Goal: Task Accomplishment & Management: Manage account settings

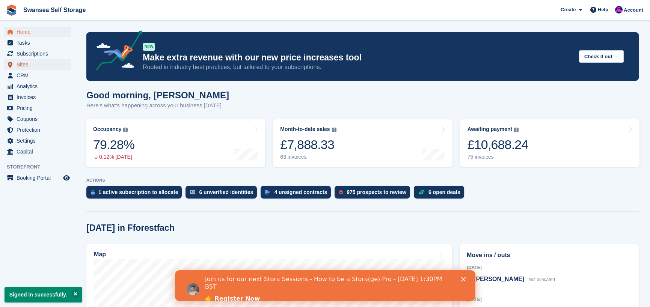
click at [39, 63] on span "Sites" at bounding box center [39, 64] width 45 height 11
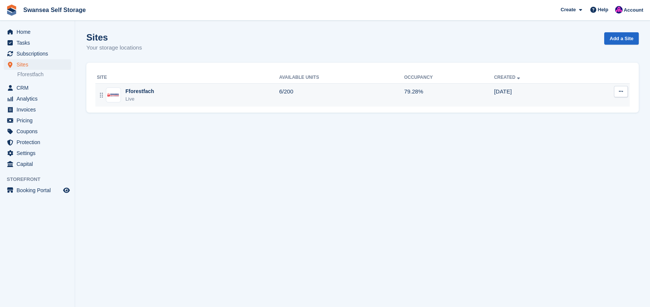
click at [156, 97] on div "Fforestfach Live" at bounding box center [188, 94] width 182 height 15
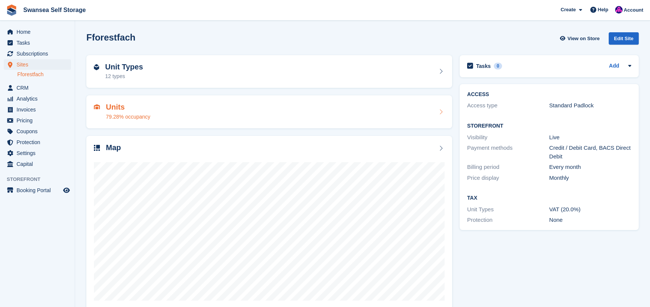
click at [124, 108] on h2 "Units" at bounding box center [128, 107] width 44 height 9
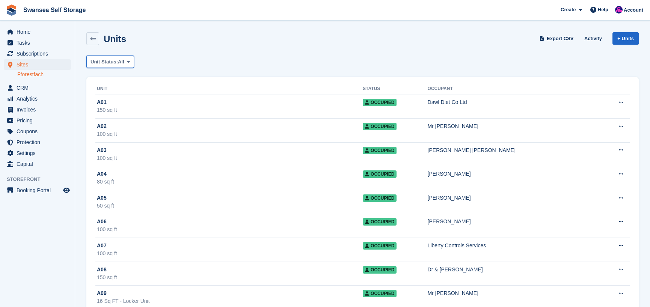
click at [116, 61] on span "Unit Status:" at bounding box center [103, 62] width 27 height 8
click at [122, 91] on link "Available" at bounding box center [122, 93] width 65 height 14
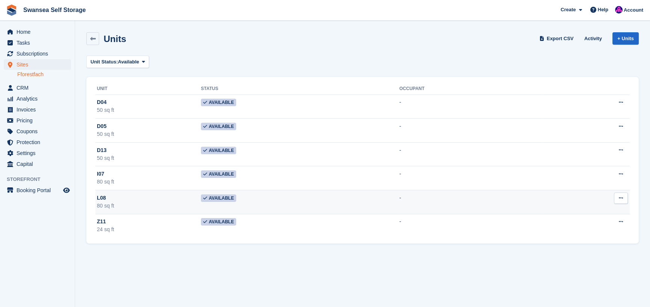
click at [201, 199] on div "L08" at bounding box center [149, 198] width 104 height 8
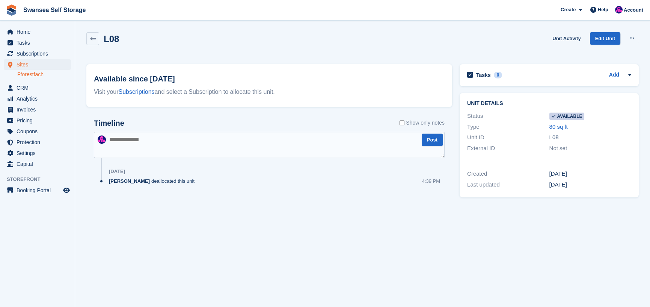
click at [303, 163] on div "Timeline Show only notes Post [DATE] [PERSON_NAME] deallocated this unit 4:39 PM" at bounding box center [269, 155] width 351 height 72
drag, startPoint x: 39, startPoint y: 0, endPoint x: 154, endPoint y: 101, distance: 153.2
click at [165, 113] on div "Timeline Show only notes Post 5 Aug Paul Davies deallocated this unit 4:39 PM" at bounding box center [269, 159] width 366 height 96
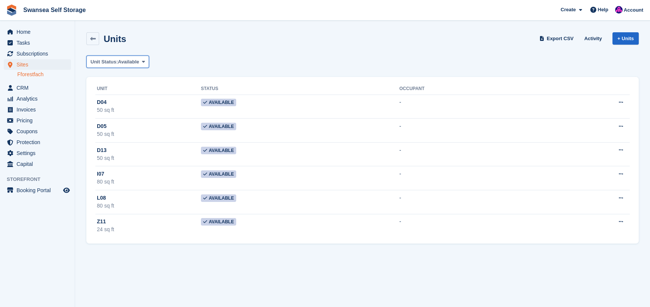
click at [128, 62] on span "Available" at bounding box center [128, 62] width 21 height 8
click at [188, 53] on div "Units Export CSV Activity + Units Unit Status: Available All Available Reserved…" at bounding box center [362, 136] width 552 height 215
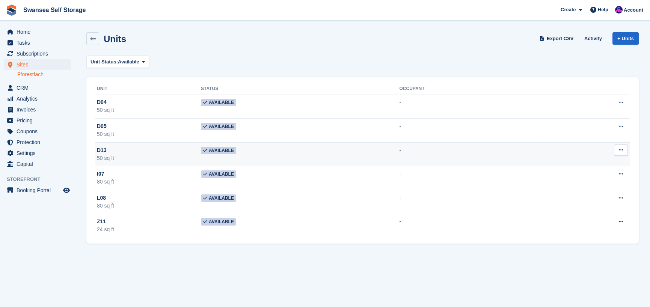
click at [153, 154] on div "D13" at bounding box center [149, 150] width 104 height 8
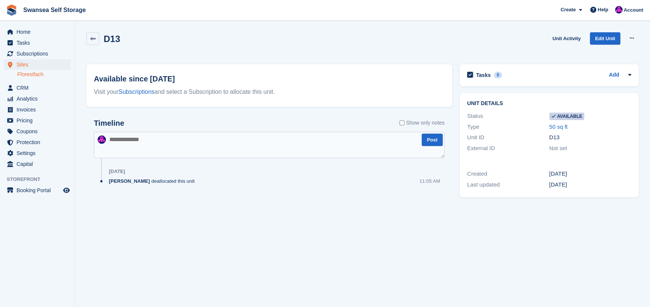
click at [246, 174] on div "[DATE]" at bounding box center [277, 172] width 336 height 12
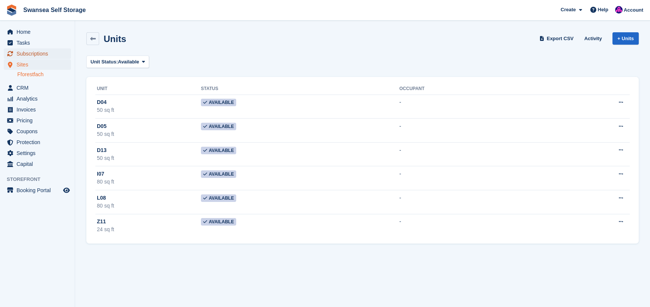
click at [41, 55] on span "Subscriptions" at bounding box center [39, 53] width 45 height 11
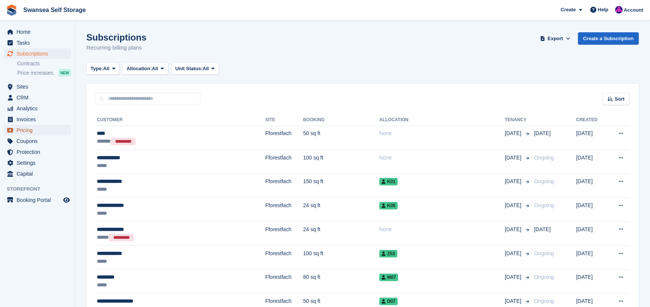
click at [54, 131] on span "Pricing" at bounding box center [39, 130] width 45 height 11
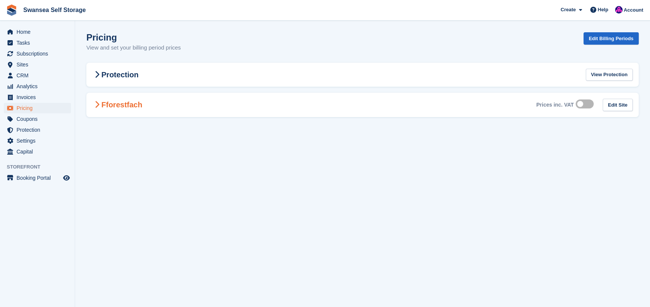
click at [182, 105] on div "Fforestfach Prices inc. VAT Edit Site" at bounding box center [362, 105] width 552 height 24
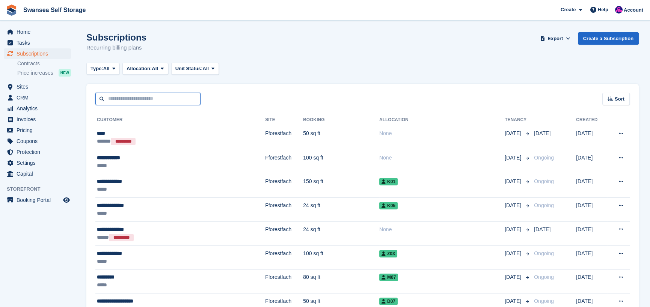
click at [122, 97] on input "text" at bounding box center [147, 99] width 105 height 12
type input "****"
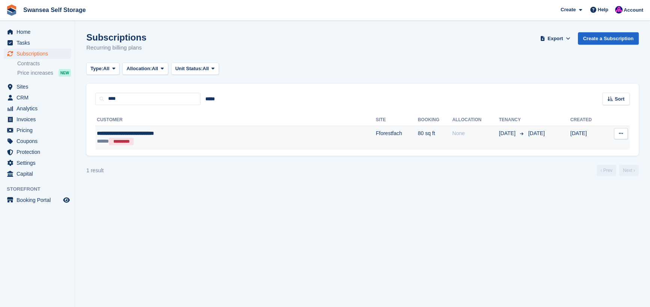
click at [154, 136] on span "**********" at bounding box center [125, 133] width 57 height 5
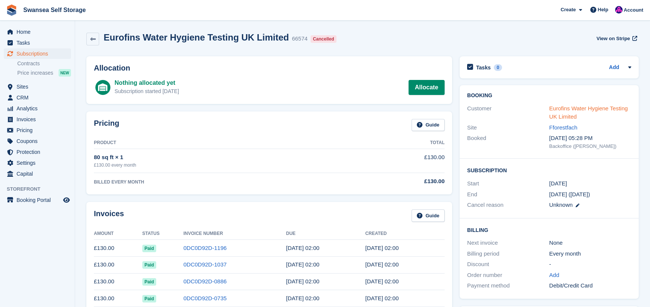
click at [560, 108] on link "Eurofins Water Hygiene Testing UK Limited" at bounding box center [588, 112] width 78 height 15
click at [614, 66] on link "Add" at bounding box center [614, 67] width 10 height 9
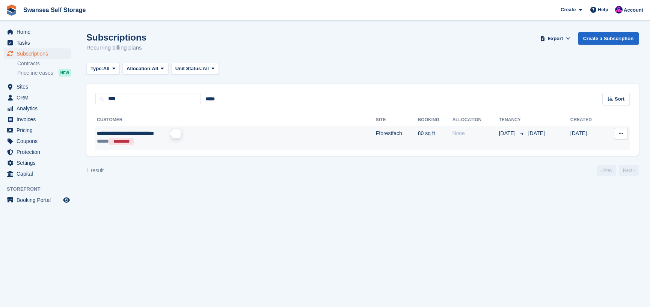
click at [154, 134] on span "**********" at bounding box center [125, 133] width 57 height 5
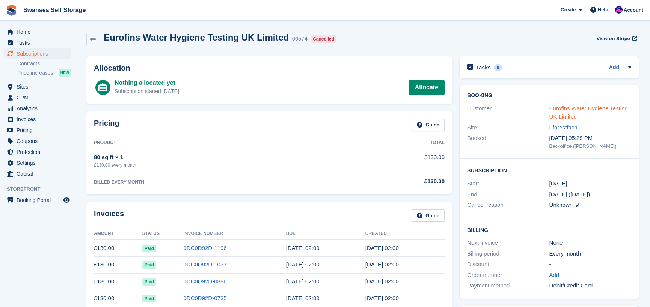
click at [601, 107] on link "Eurofins Water Hygiene Testing UK Limited" at bounding box center [588, 112] width 78 height 15
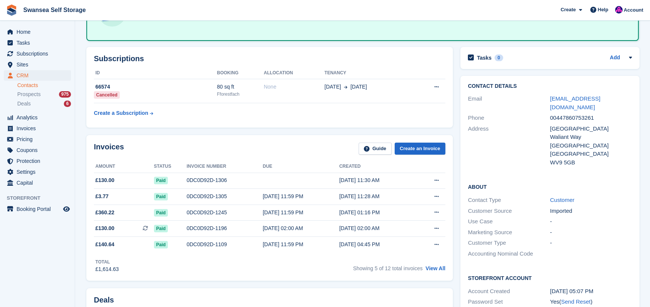
scroll to position [75, 0]
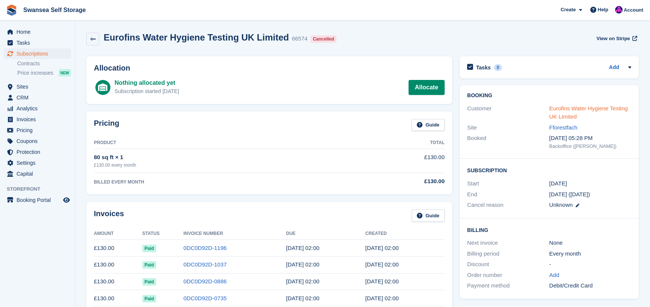
click at [578, 111] on link "Eurofins Water Hygiene Testing UK Limited" at bounding box center [588, 112] width 78 height 15
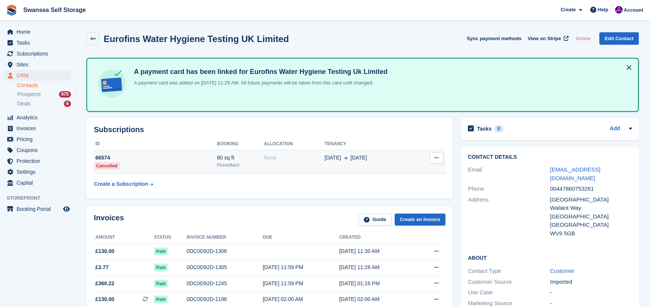
click at [439, 158] on button at bounding box center [436, 157] width 14 height 11
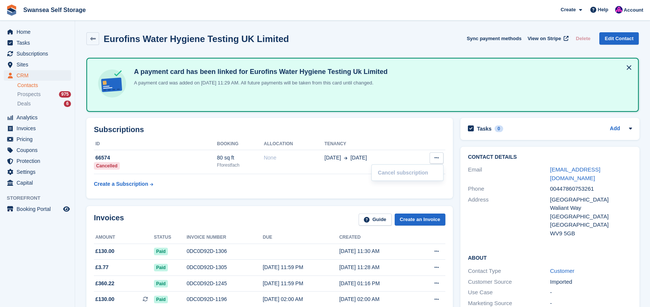
click at [370, 187] on table "ID Booking Allocation Tenancy 66574 Cancelled 80 sq ft Fforestfach None 11 Jan …" at bounding box center [269, 164] width 351 height 53
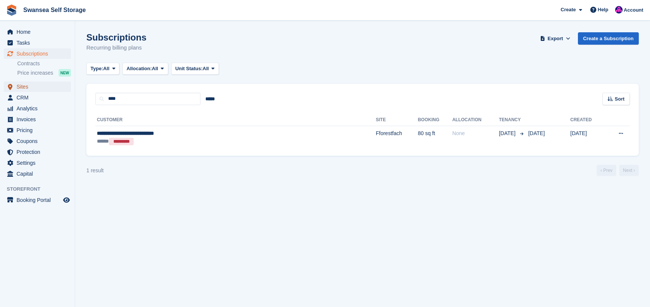
click at [39, 89] on span "Sites" at bounding box center [39, 86] width 45 height 11
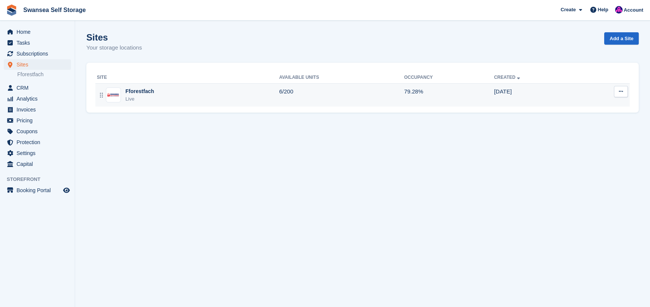
click at [133, 96] on div "Live" at bounding box center [139, 99] width 29 height 8
